Goal: Communication & Community: Share content

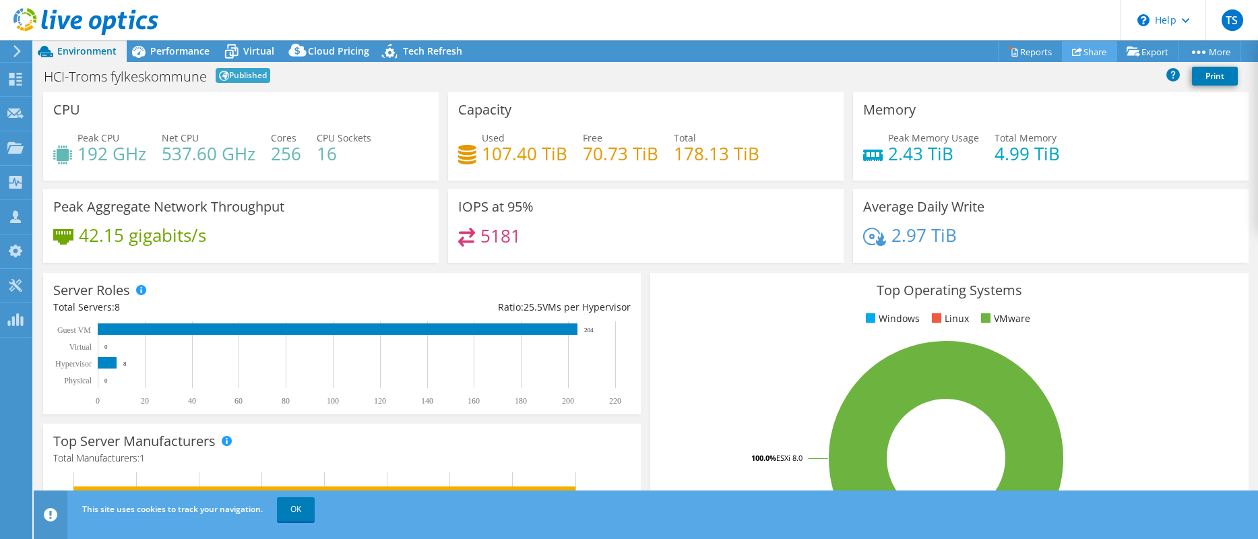
click at [1002, 52] on link "Share" at bounding box center [1089, 51] width 55 height 21
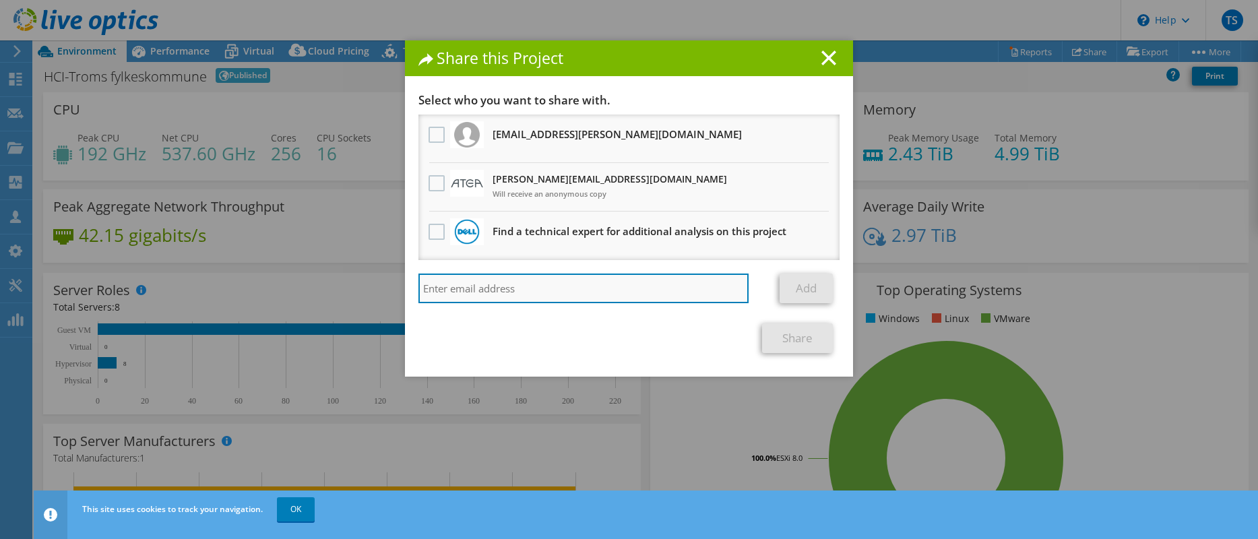
click at [550, 280] on input "search" at bounding box center [583, 288] width 330 height 30
type input "[EMAIL_ADDRESS][DOMAIN_NAME]"
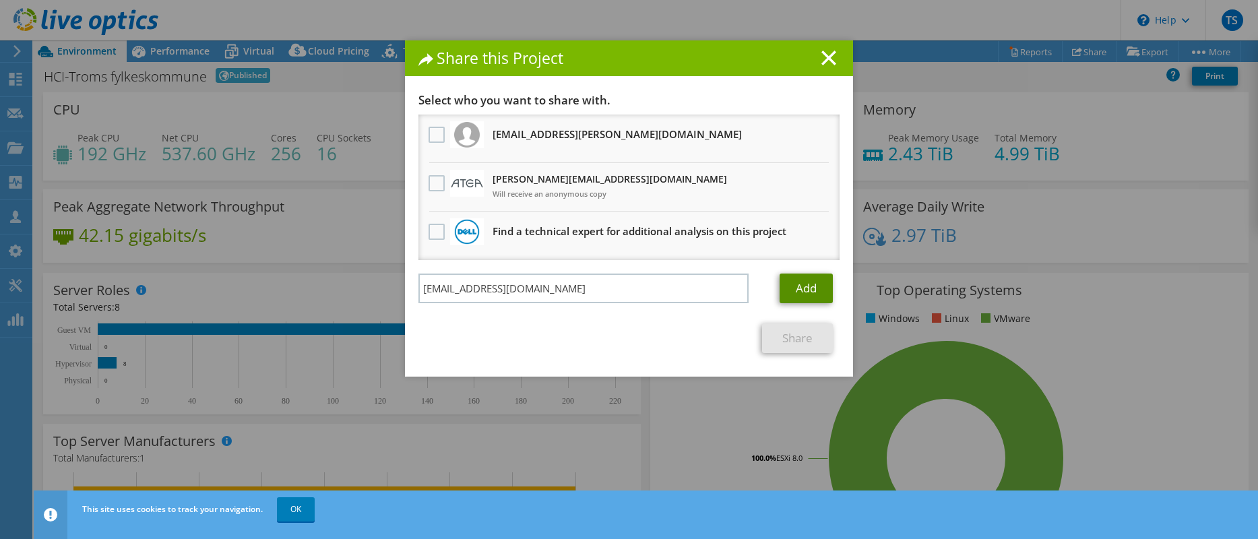
click at [799, 290] on link "Add" at bounding box center [805, 288] width 53 height 30
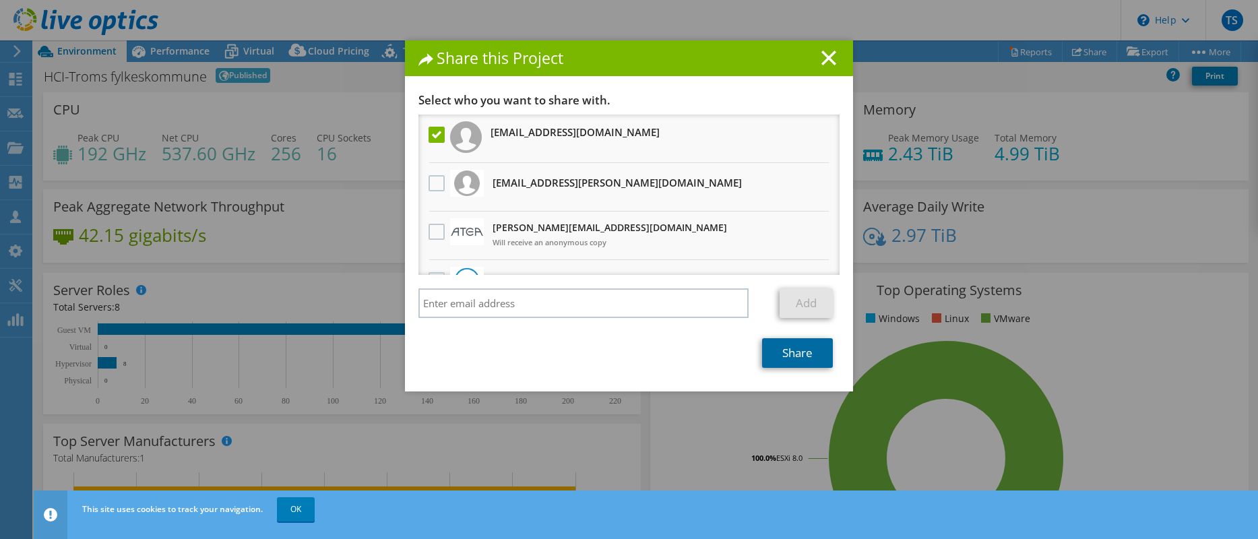
click at [781, 352] on link "Share" at bounding box center [797, 353] width 71 height 30
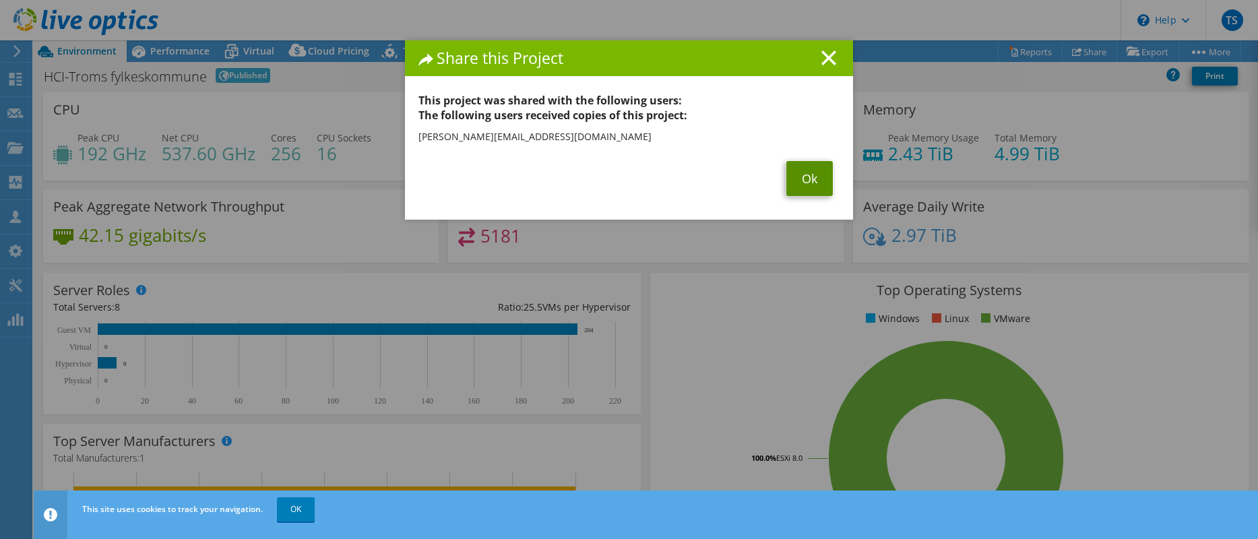
click at [814, 173] on link "Ok" at bounding box center [809, 178] width 46 height 35
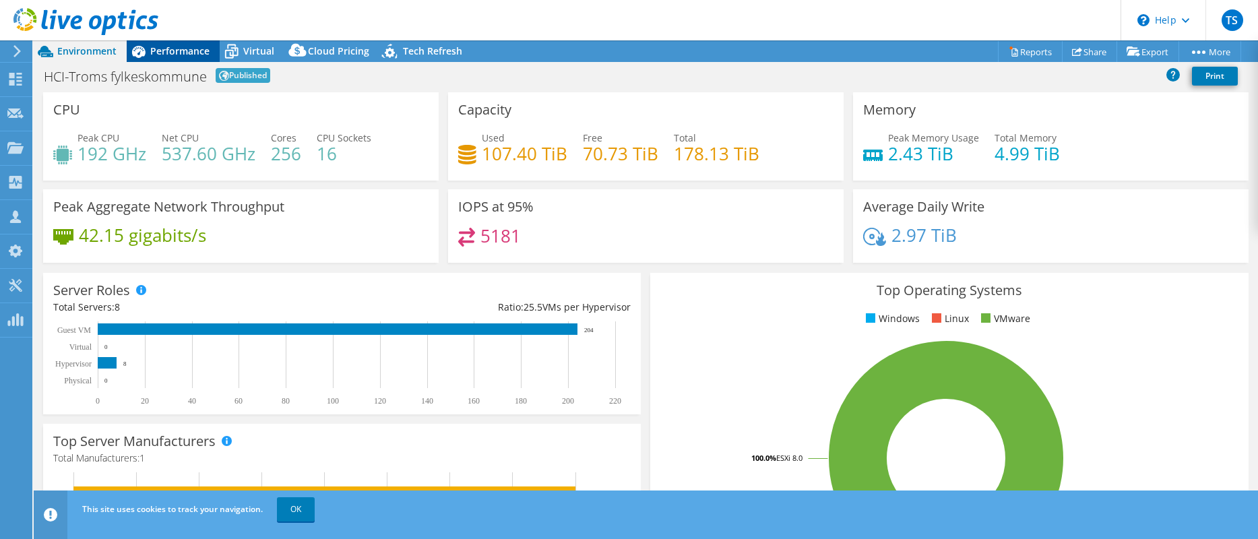
click at [201, 51] on span "Performance" at bounding box center [179, 50] width 59 height 13
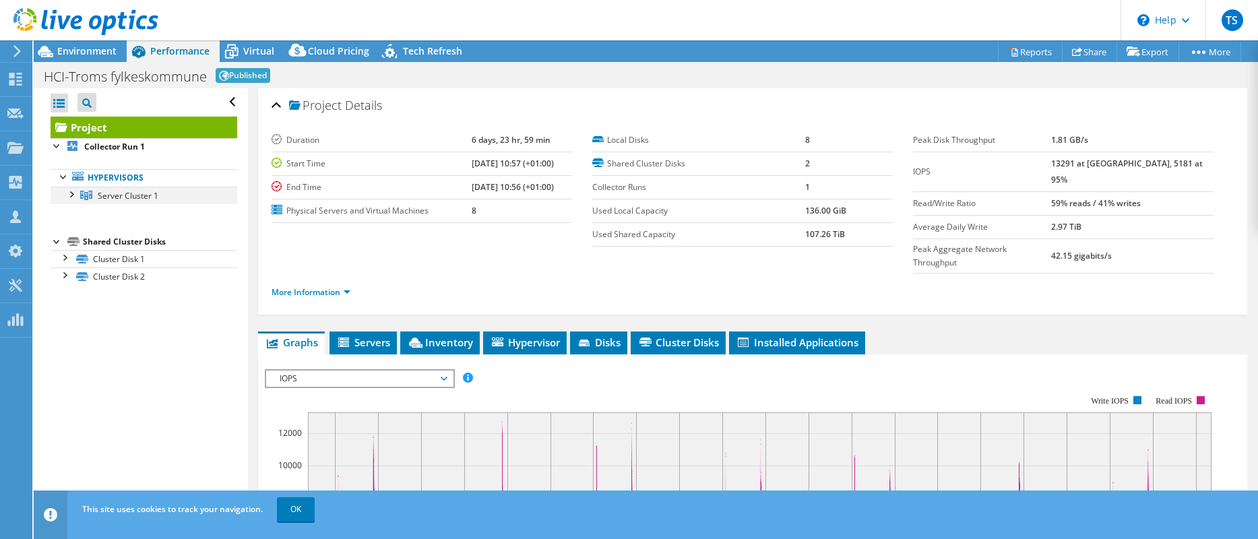
click at [71, 195] on div at bounding box center [70, 193] width 13 height 13
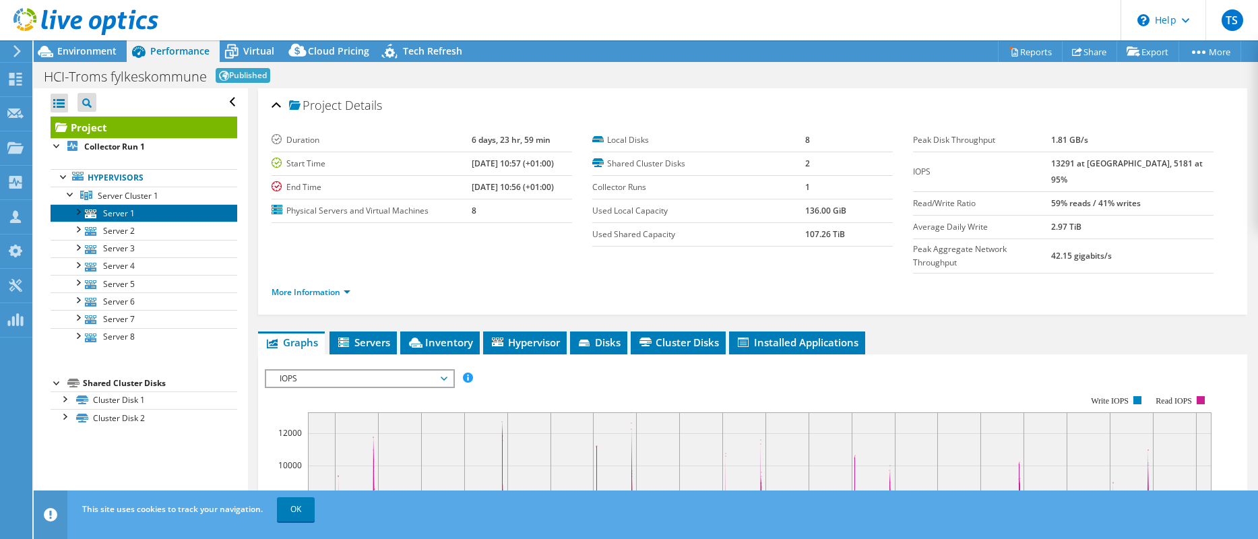
click at [101, 214] on link "Server 1" at bounding box center [144, 213] width 187 height 18
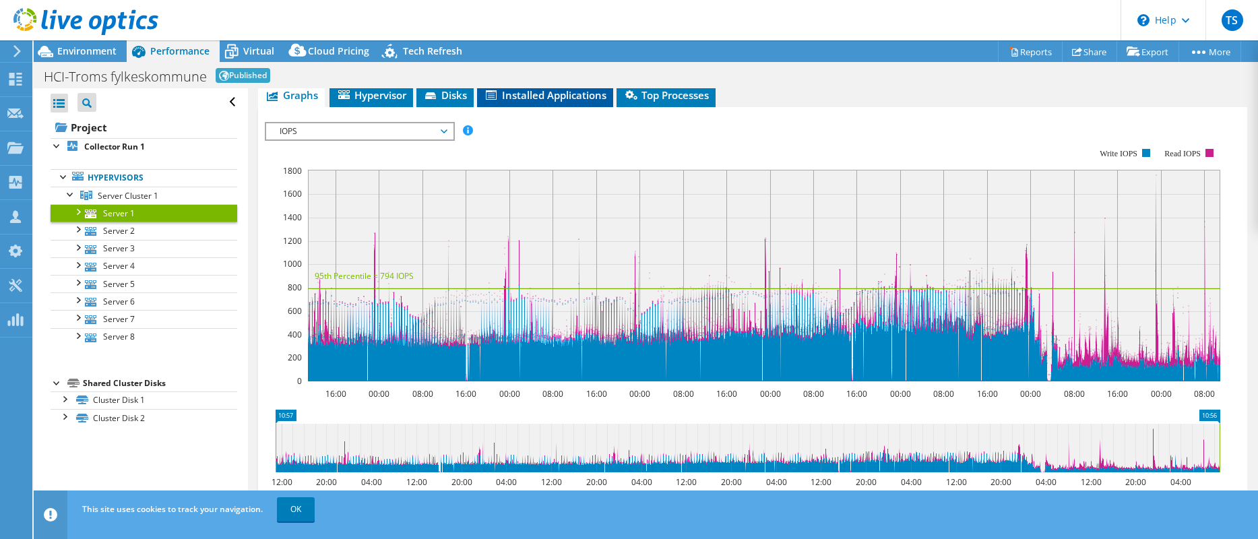
scroll to position [202, 0]
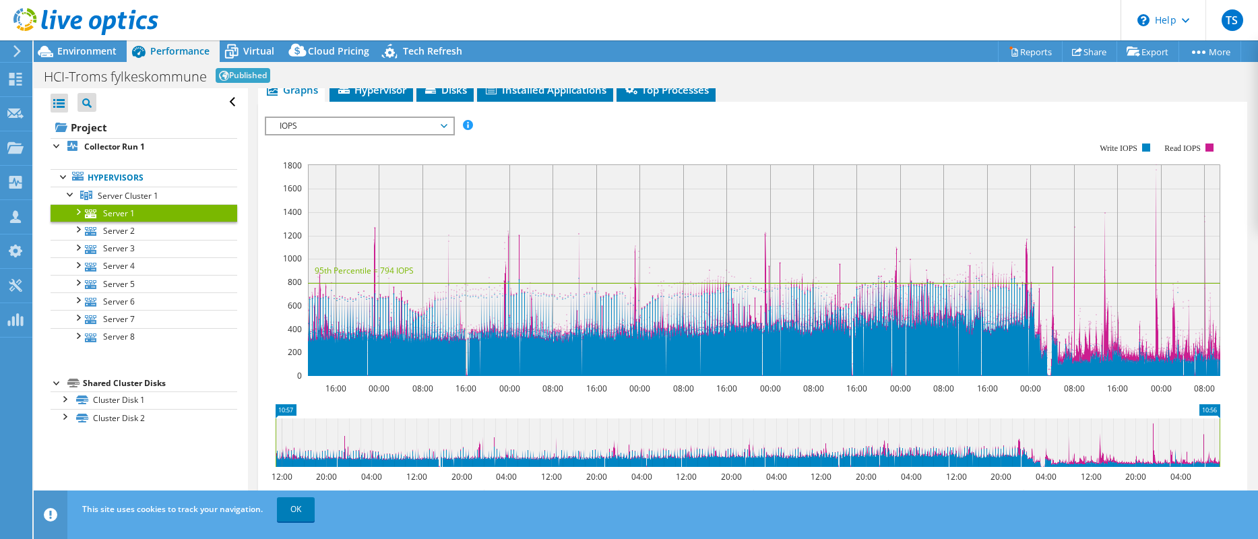
click at [438, 129] on span "IOPS" at bounding box center [359, 126] width 173 height 16
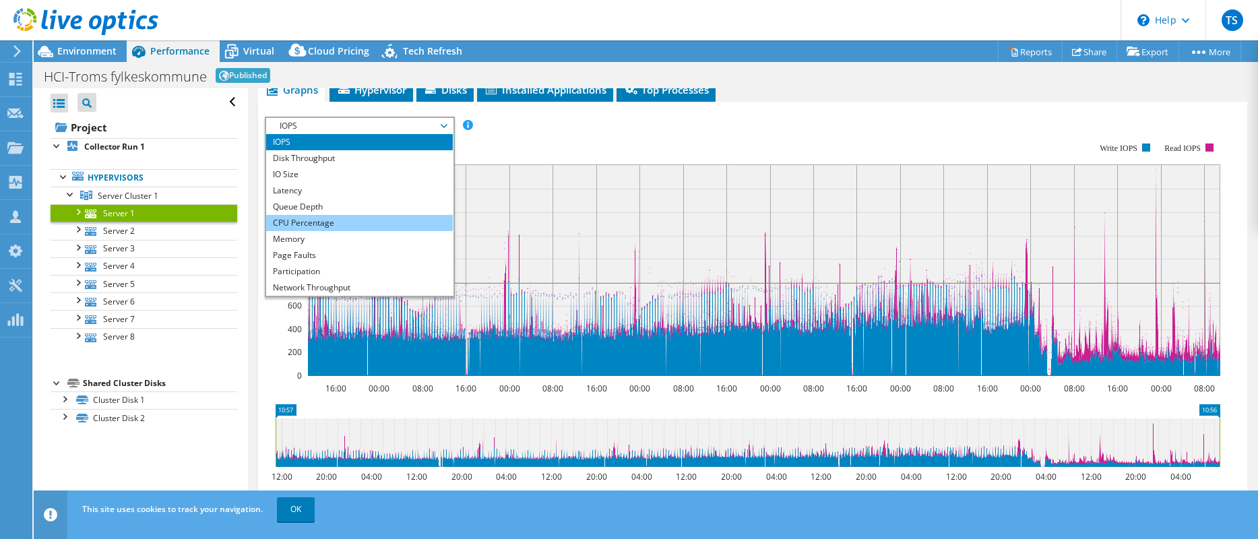
click at [365, 216] on li "CPU Percentage" at bounding box center [359, 223] width 187 height 16
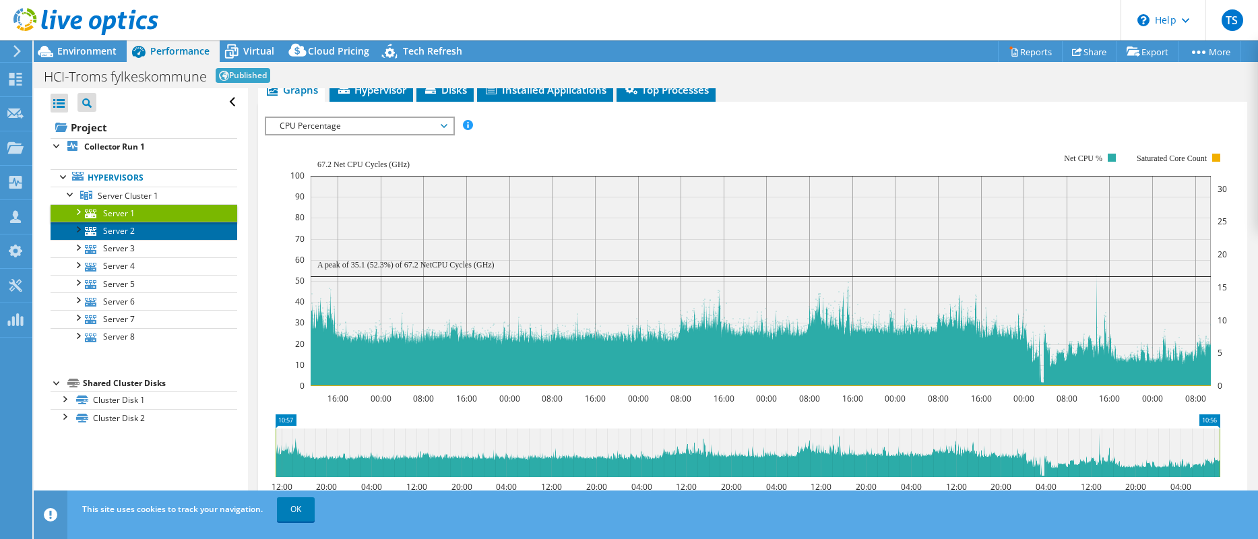
click at [119, 232] on link "Server 2" at bounding box center [144, 231] width 187 height 18
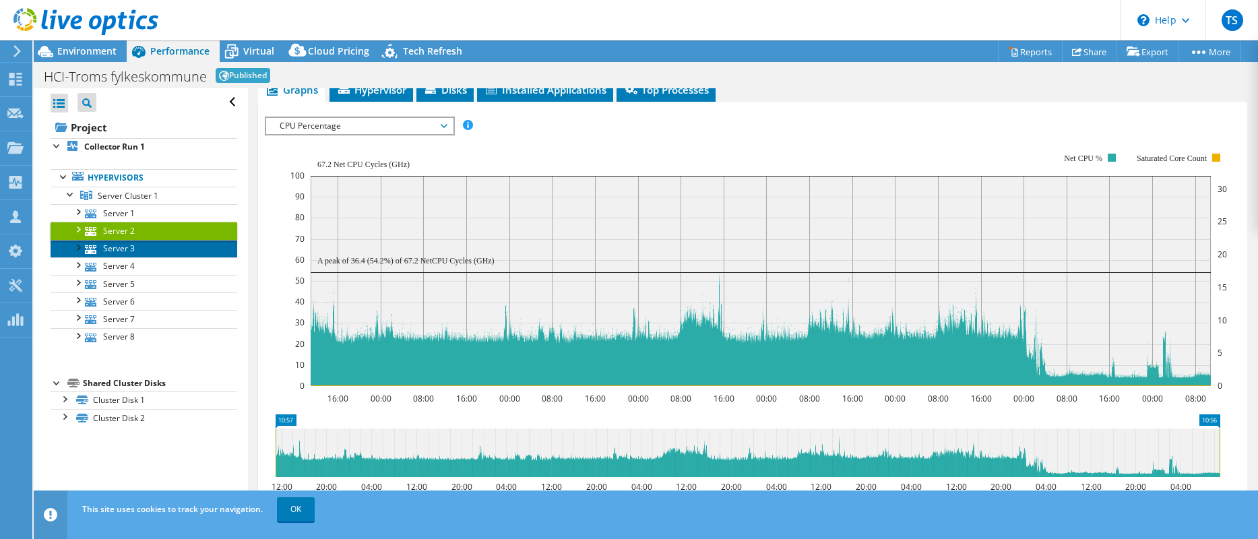
click at [105, 247] on link "Server 3" at bounding box center [144, 249] width 187 height 18
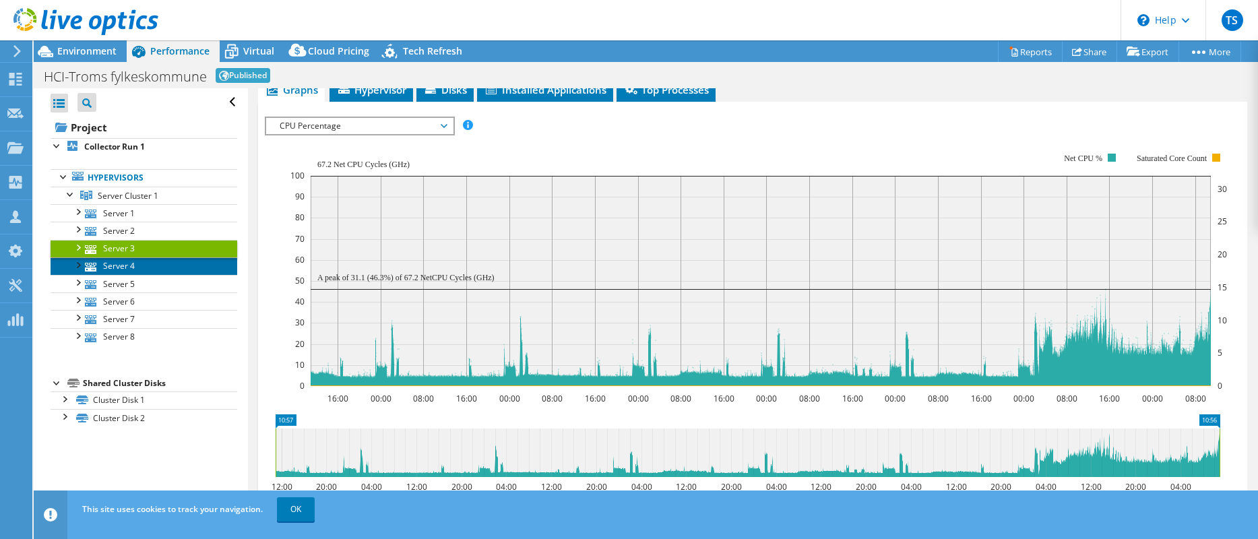
click at [148, 269] on link "Server 4" at bounding box center [144, 266] width 187 height 18
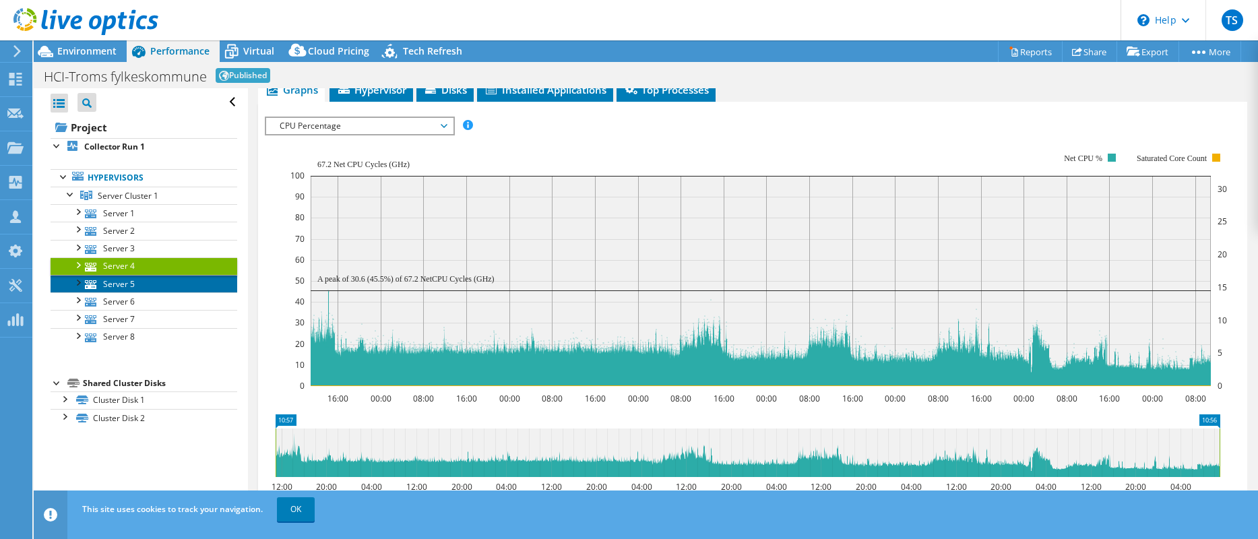
click at [137, 283] on link "Server 5" at bounding box center [144, 284] width 187 height 18
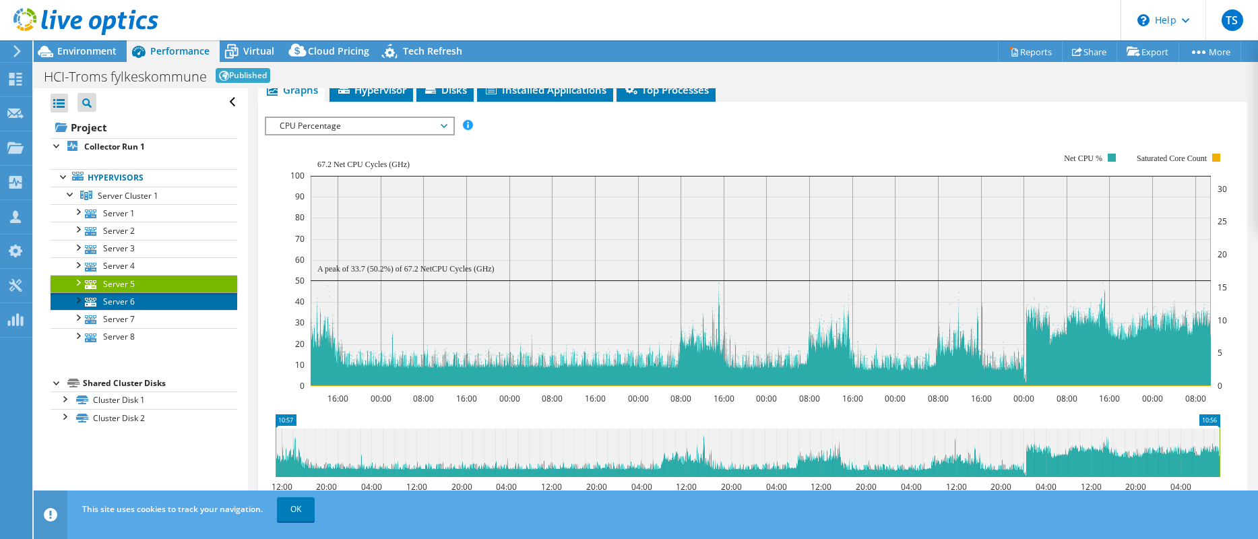
click at [122, 300] on link "Server 6" at bounding box center [144, 301] width 187 height 18
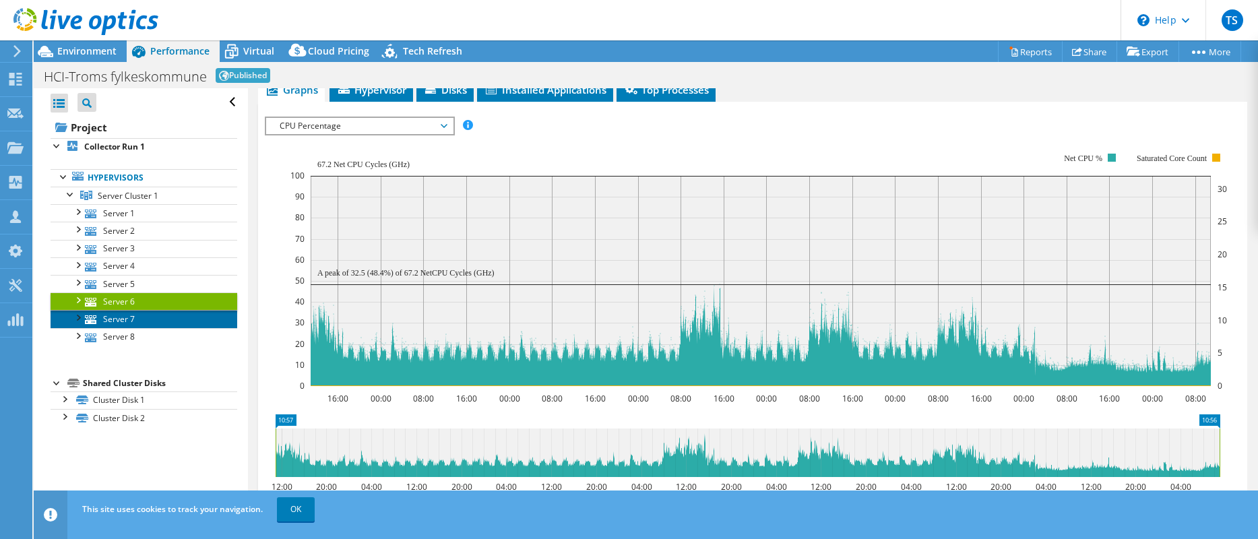
click at [148, 321] on link "Server 7" at bounding box center [144, 319] width 187 height 18
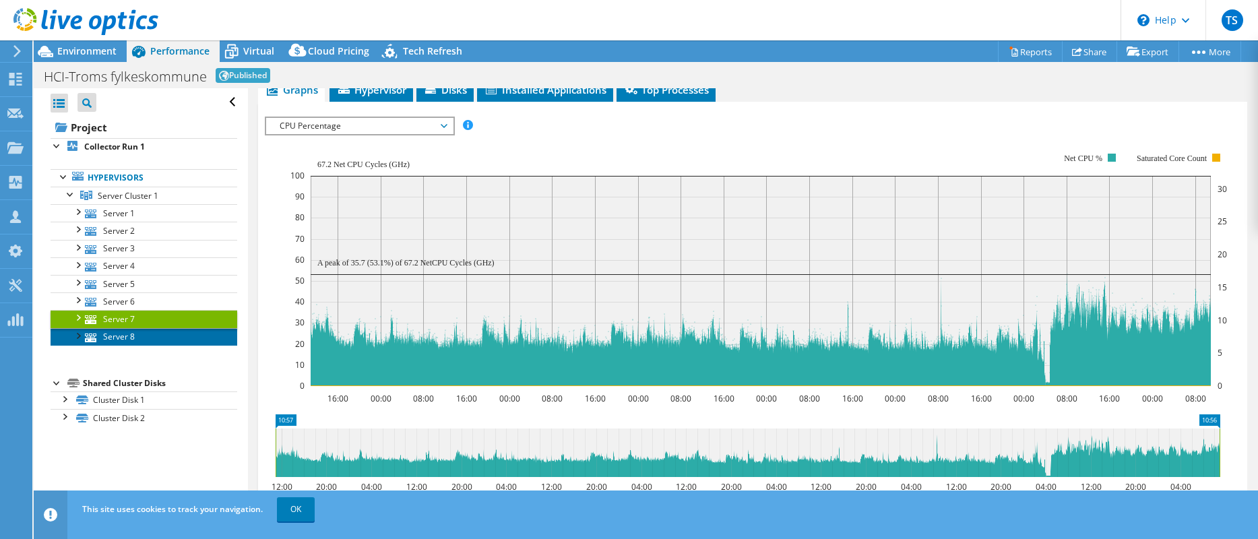
click at [141, 339] on link "Server 8" at bounding box center [144, 337] width 187 height 18
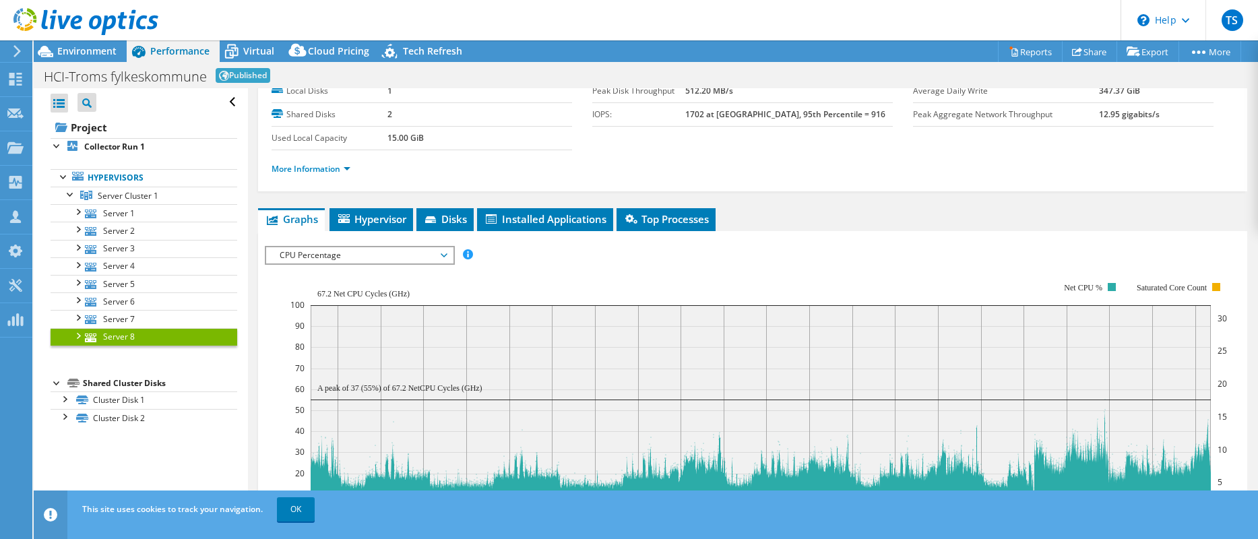
scroll to position [67, 0]
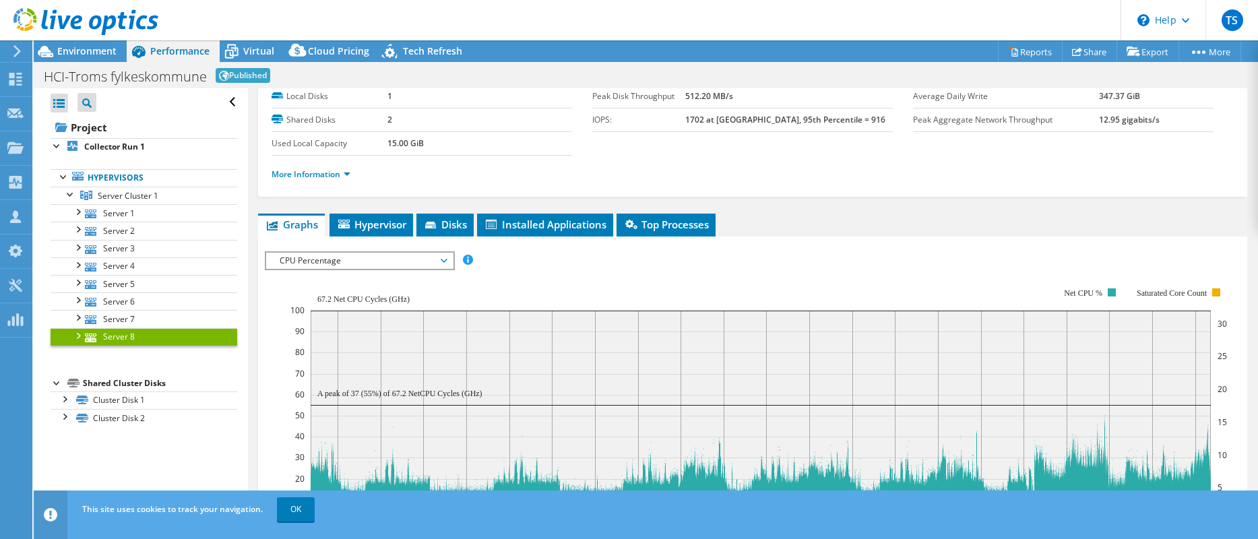
click at [445, 259] on span "CPU Percentage" at bounding box center [359, 261] width 173 height 16
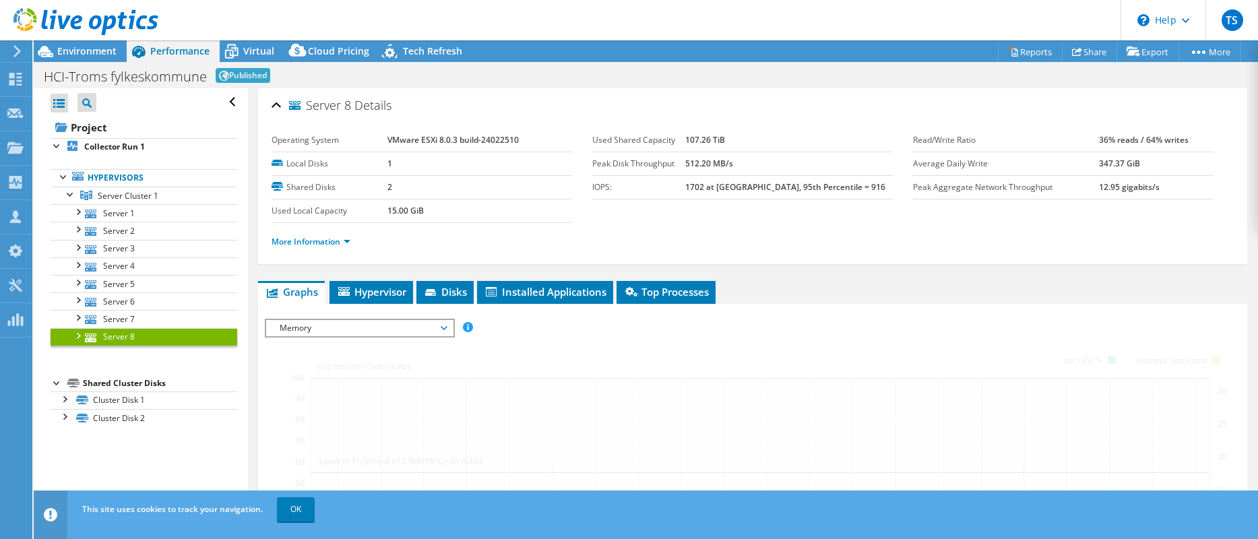
select select "USD"
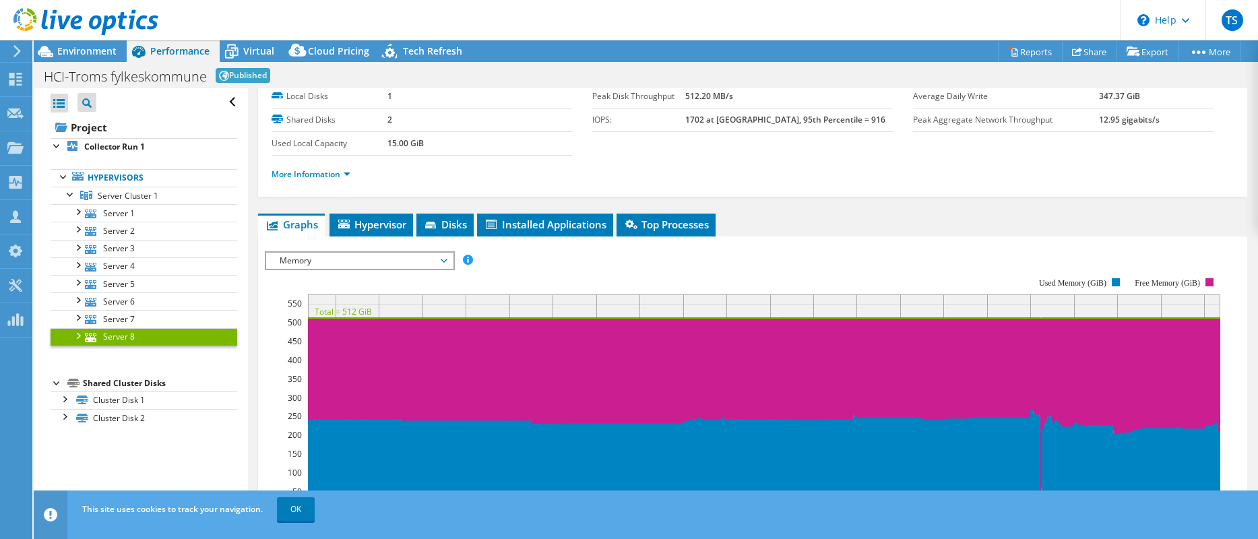
scroll to position [135, 0]
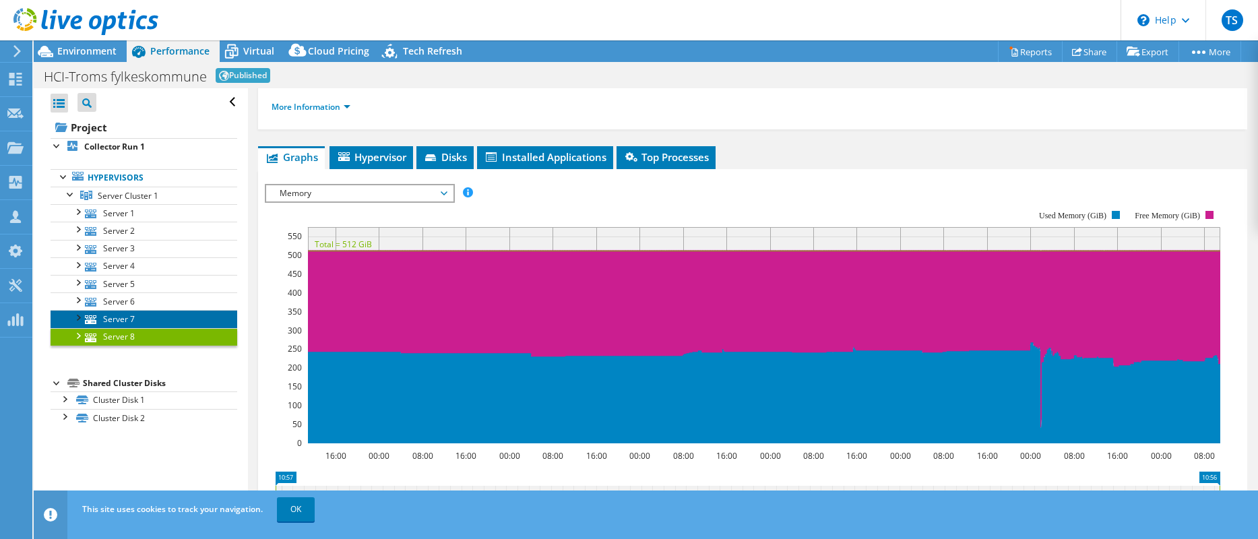
click at [133, 313] on link "Server 7" at bounding box center [144, 319] width 187 height 18
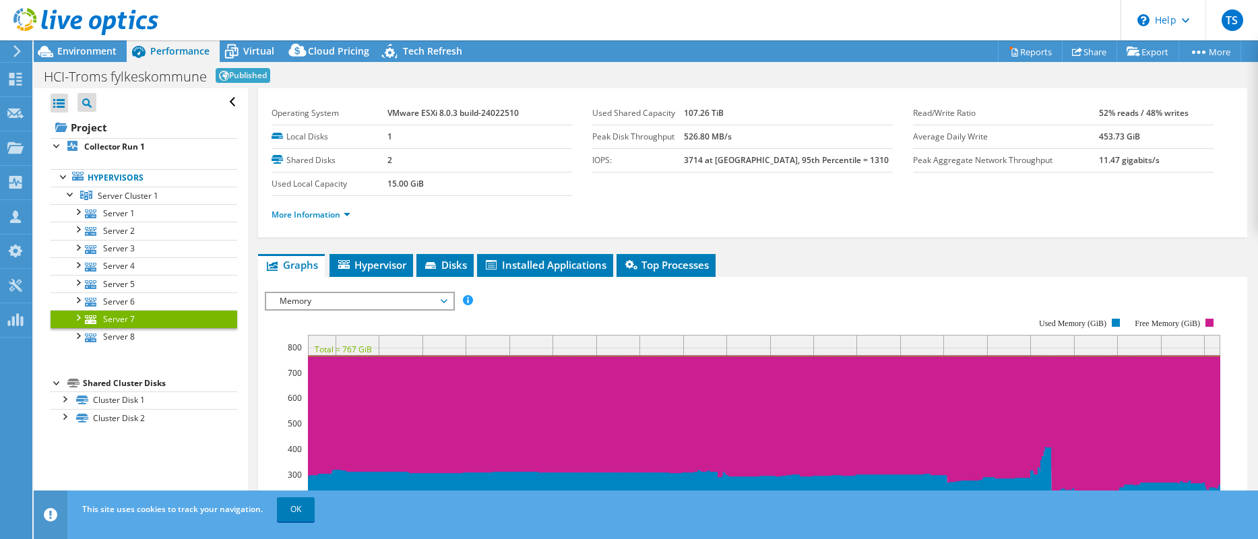
scroll to position [0, 0]
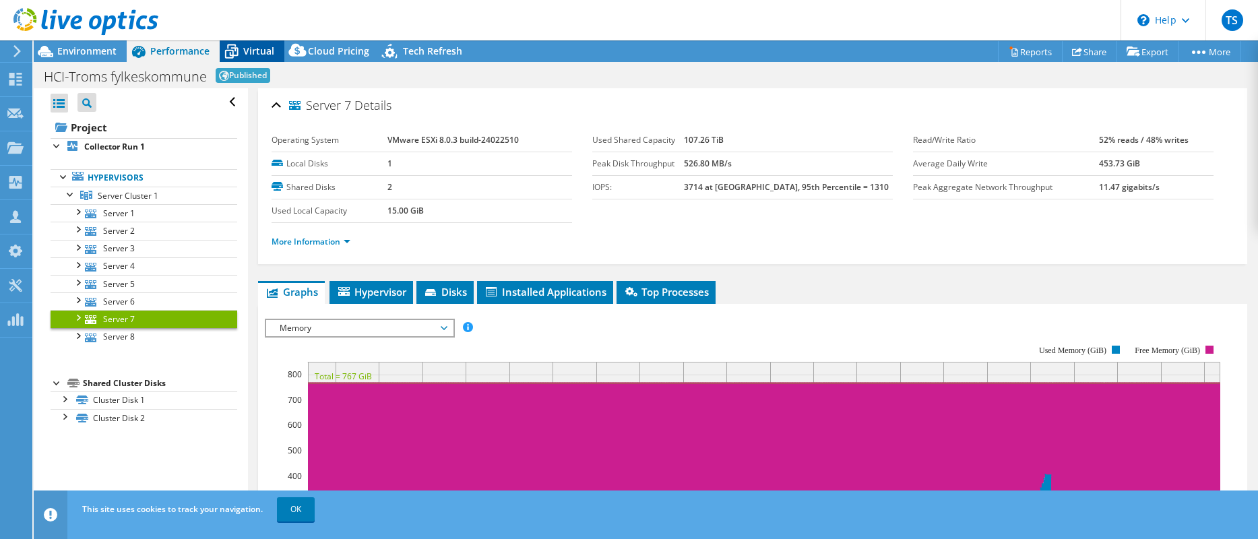
click at [263, 55] on span "Virtual" at bounding box center [258, 50] width 31 height 13
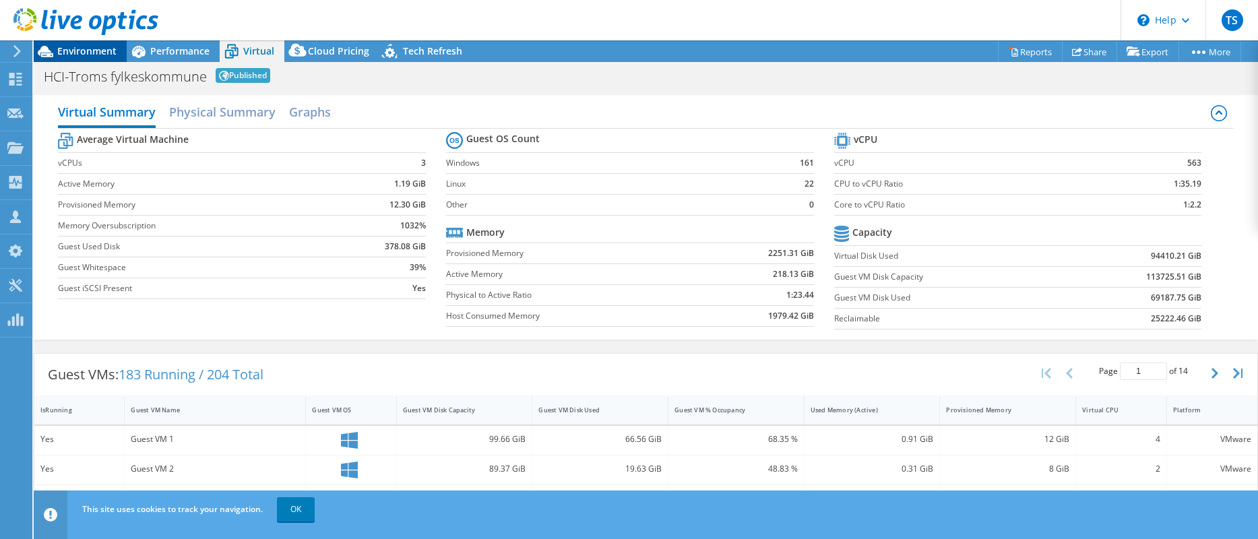
click at [83, 55] on span "Environment" at bounding box center [86, 50] width 59 height 13
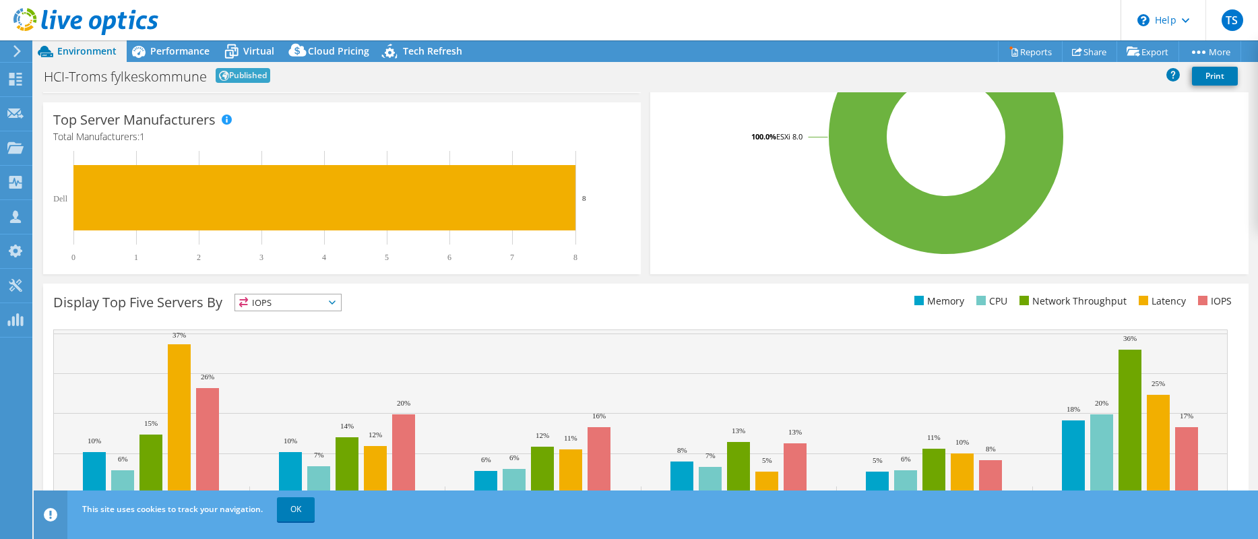
scroll to position [360, 0]
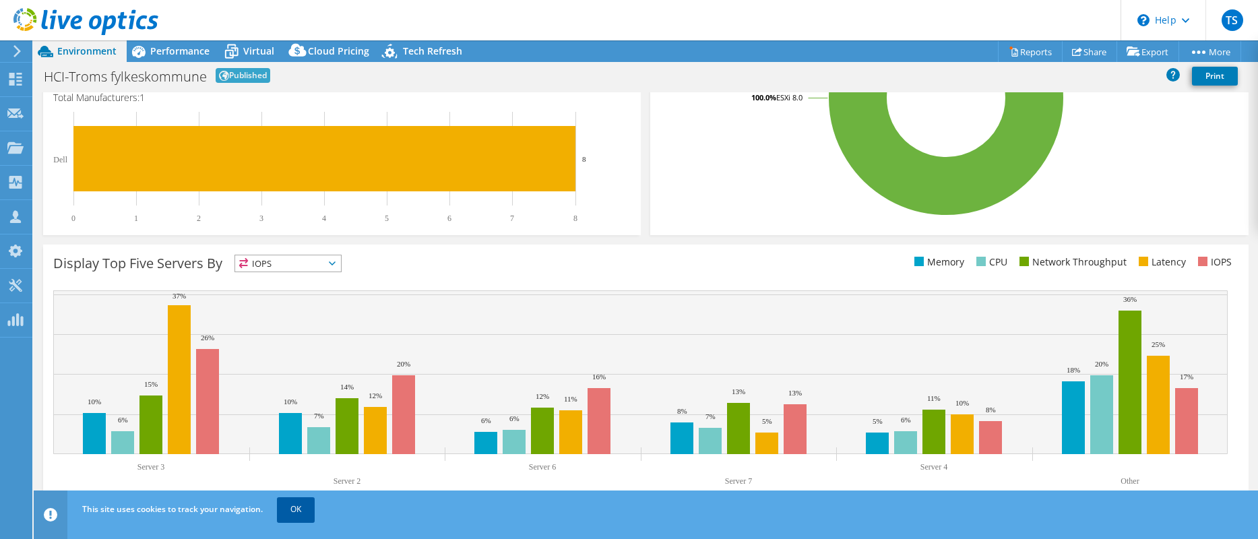
click at [298, 509] on link "OK" at bounding box center [296, 509] width 38 height 24
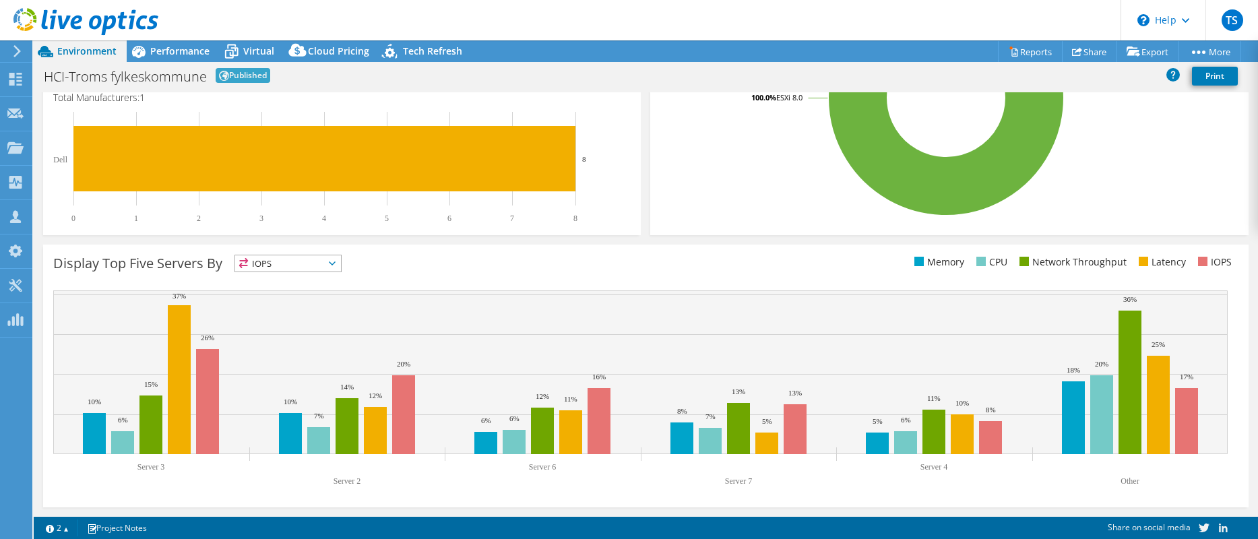
click at [335, 265] on span "IOPS" at bounding box center [288, 263] width 106 height 16
click at [289, 312] on li "CPU" at bounding box center [288, 318] width 106 height 19
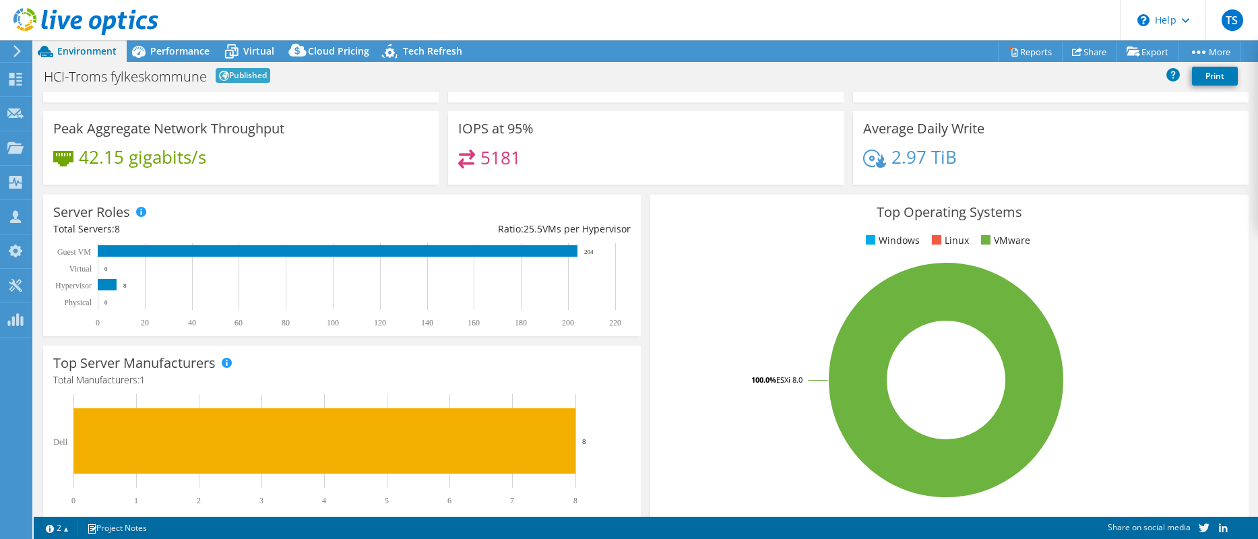
scroll to position [0, 0]
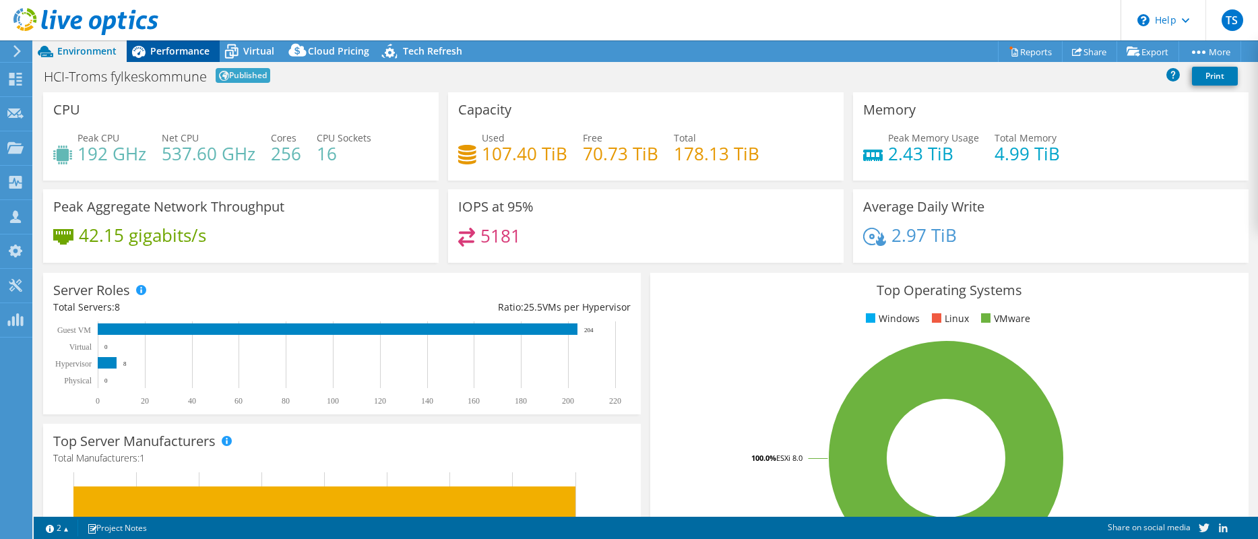
click at [188, 57] on span "Performance" at bounding box center [179, 50] width 59 height 13
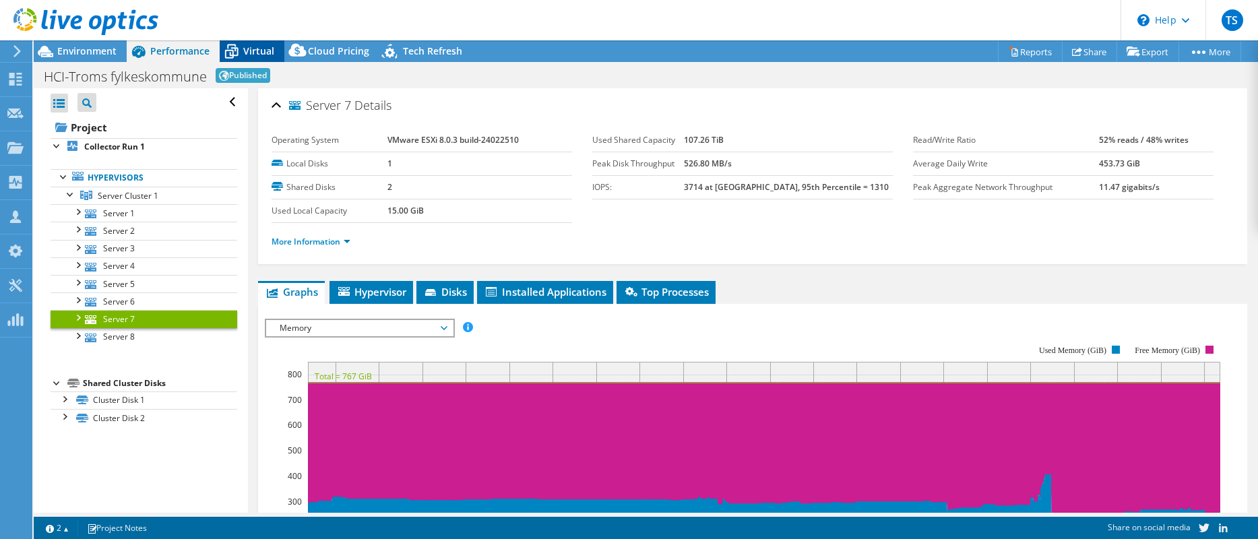
click at [264, 55] on span "Virtual" at bounding box center [258, 50] width 31 height 13
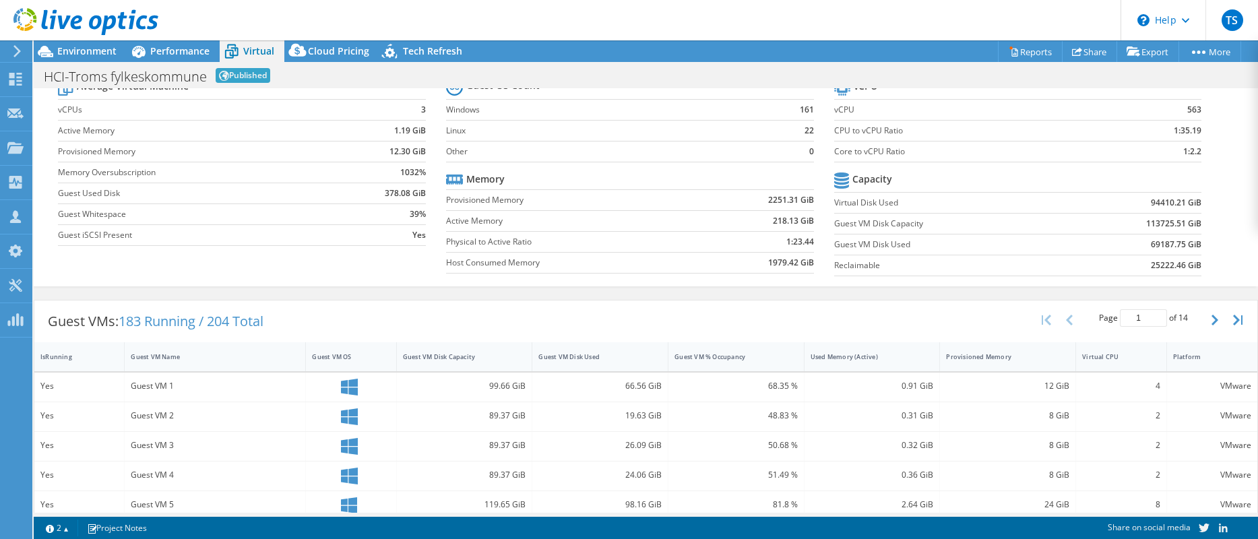
scroll to position [30, 0]
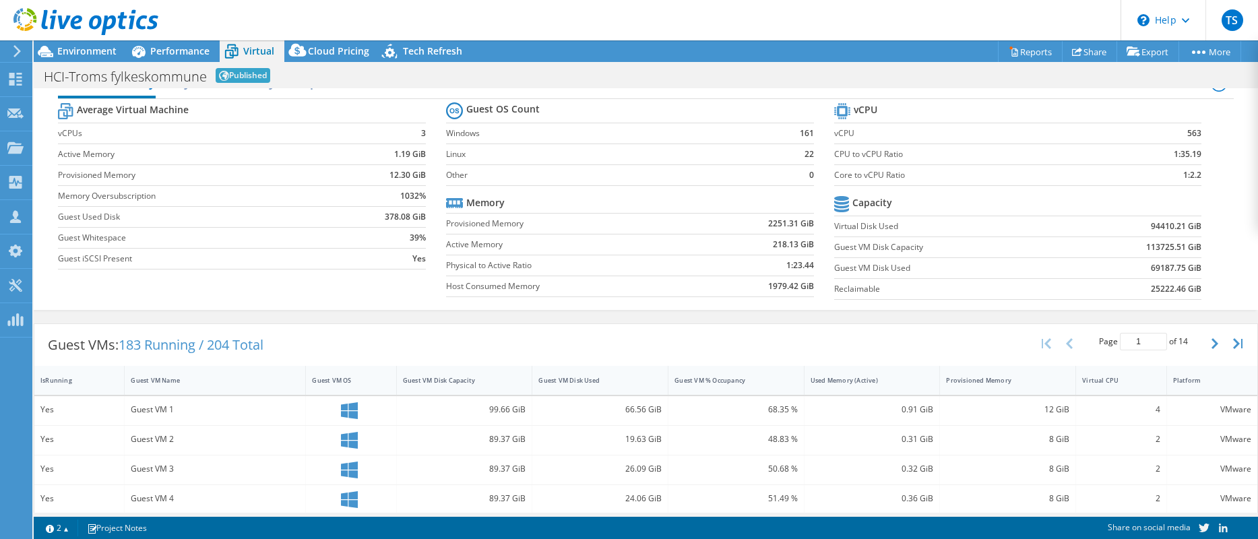
click at [764, 329] on div "Guest VMs: 183 Running / 204 Total Page 1 of 14 5 rows 10 rows 20 rows 25 rows …" at bounding box center [645, 345] width 1222 height 42
